Goal: Check status: Check status

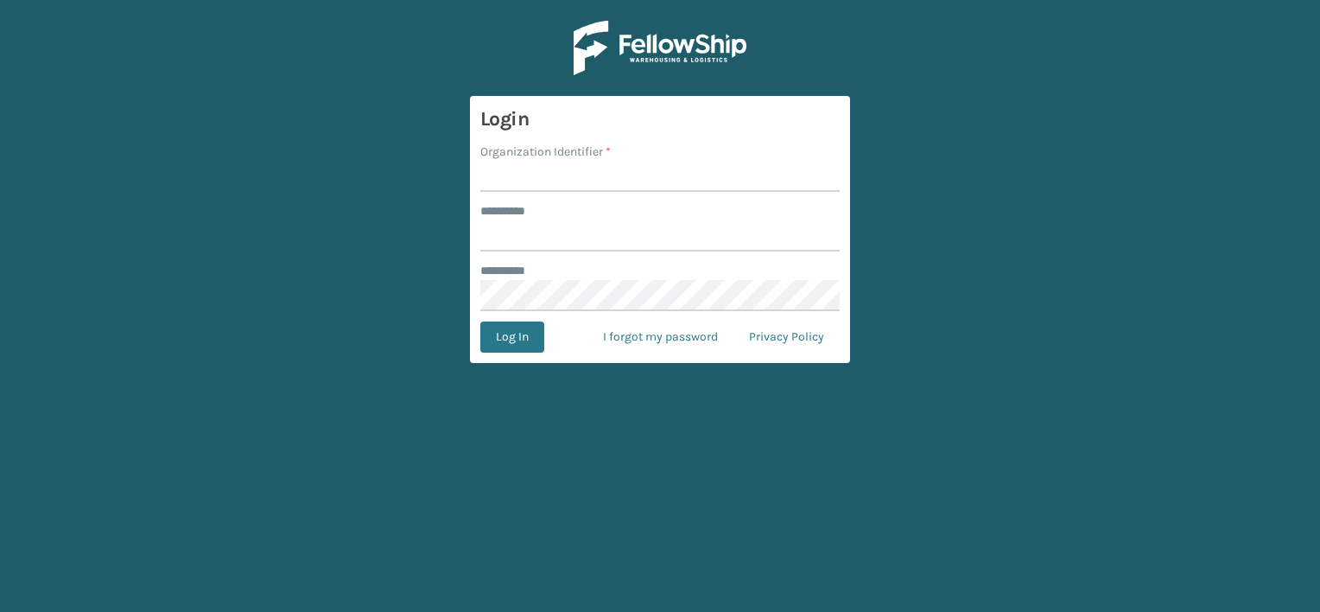
type input "***"
click at [556, 175] on input "Organization Identifier *" at bounding box center [660, 176] width 360 height 31
drag, startPoint x: 543, startPoint y: 172, endPoint x: 706, endPoint y: 210, distance: 167.7
click at [706, 210] on form "Login Organization Identifier * LIFESTYLE SOLUTIONS ******** * *** ******** * L…" at bounding box center [660, 229] width 380 height 267
type input "LIFESTYLE"
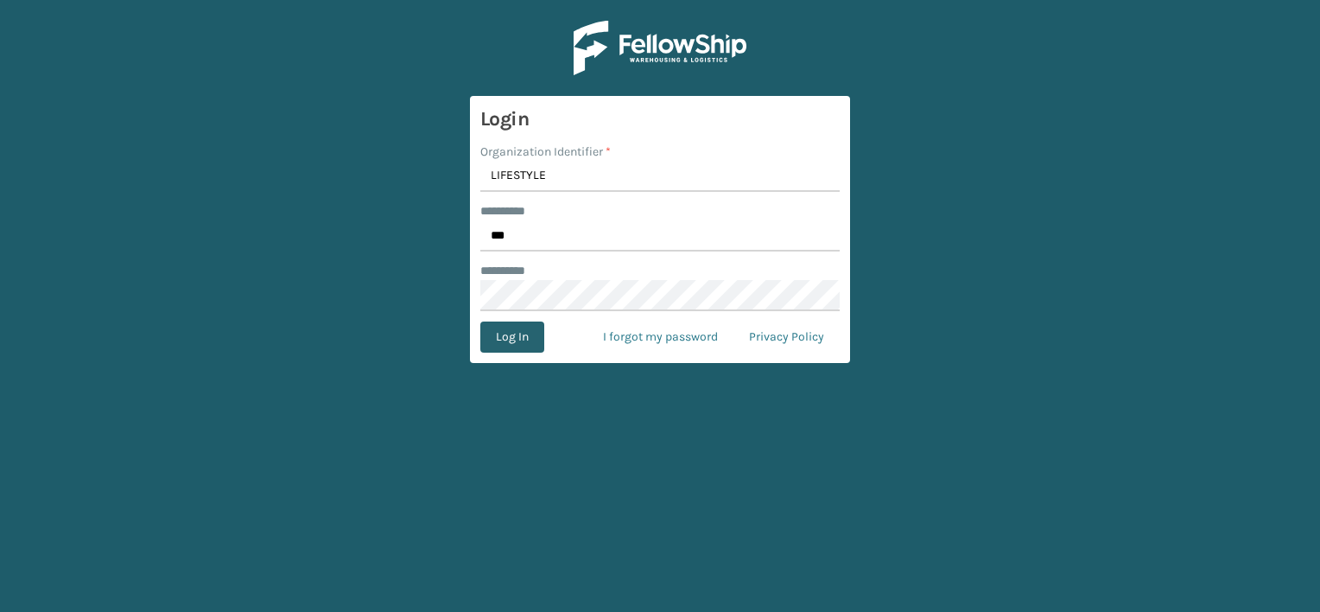
click at [516, 341] on button "Log In" at bounding box center [512, 336] width 64 height 31
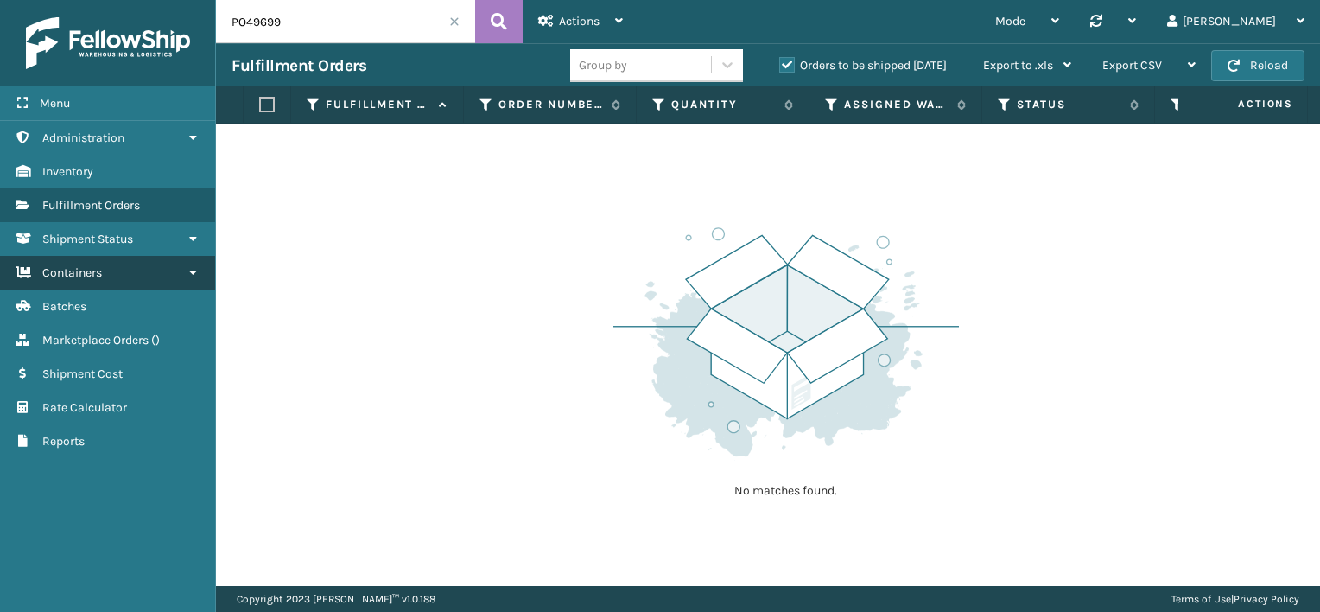
click at [148, 277] on link "Containers" at bounding box center [107, 273] width 215 height 34
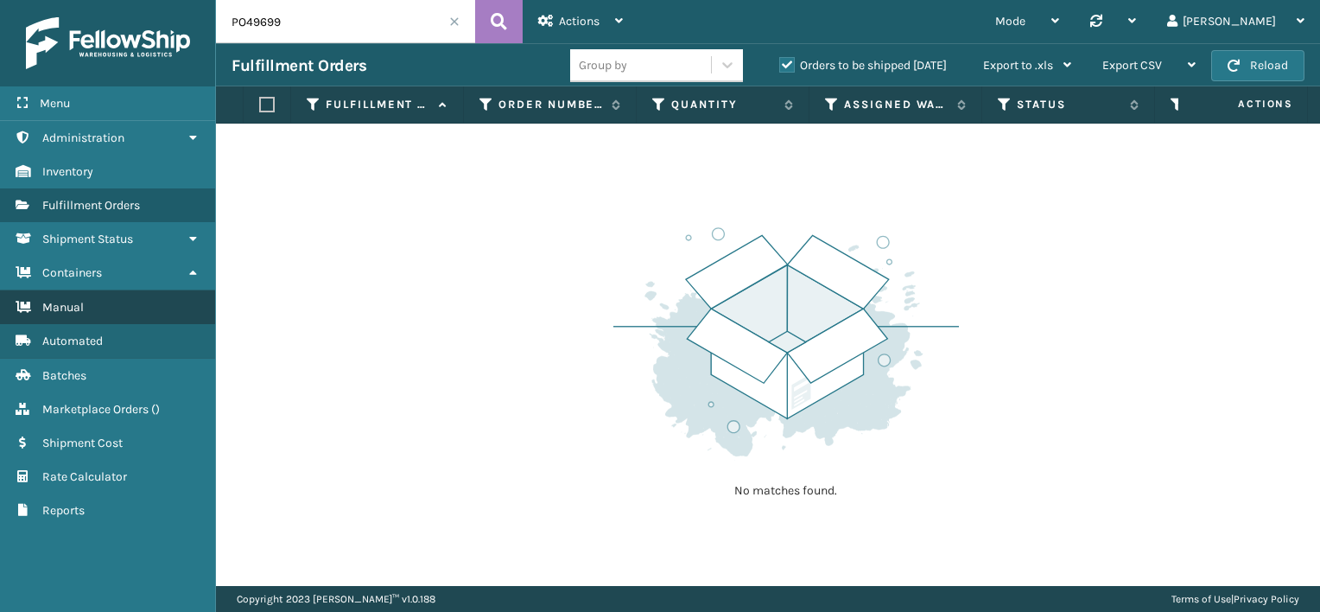
click at [143, 309] on link "Manual" at bounding box center [107, 307] width 215 height 34
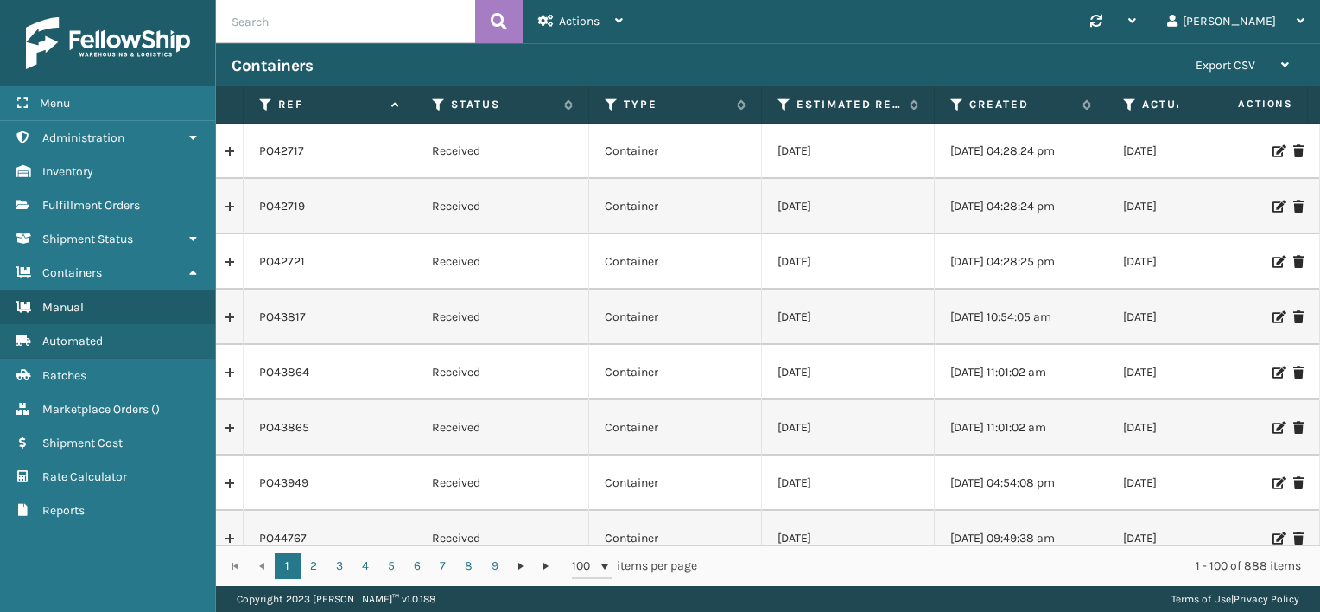
paste input "PO50895"
type input "PO50895"
click at [500, 18] on icon at bounding box center [499, 22] width 16 height 26
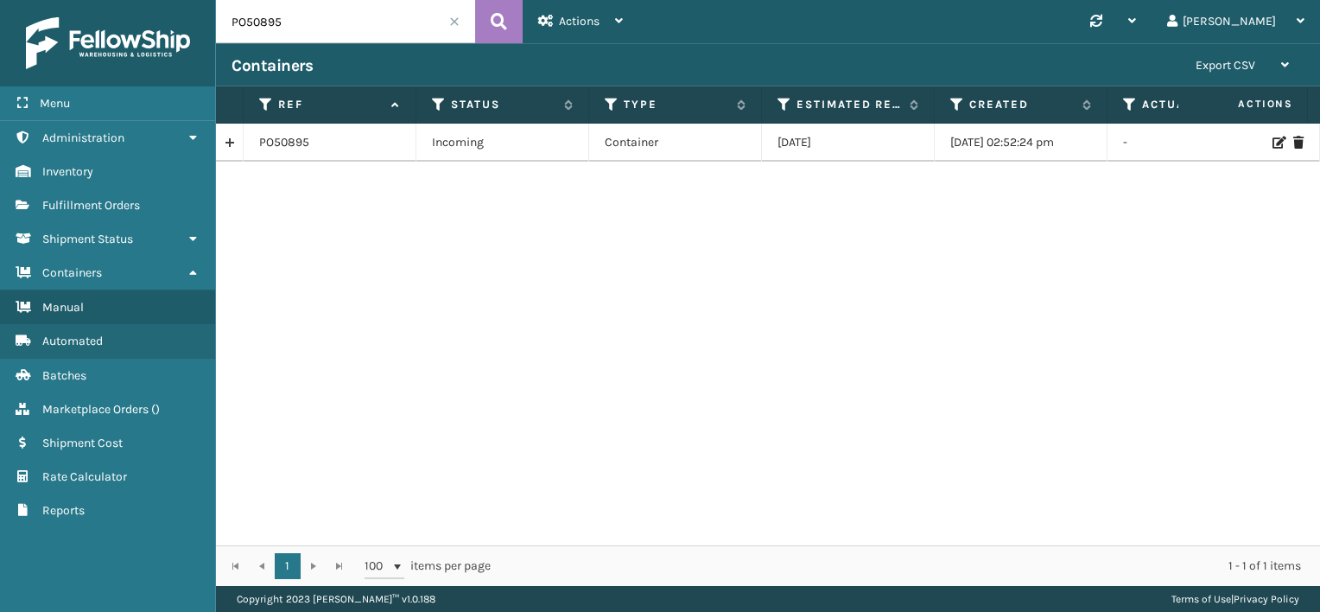
click at [427, 264] on div "PO50895 Incoming Container [DATE] [DATE] 02:52:24 pm - Fellowship - East" at bounding box center [768, 335] width 1104 height 422
click at [226, 142] on link at bounding box center [229, 143] width 27 height 28
